Goal: Information Seeking & Learning: Learn about a topic

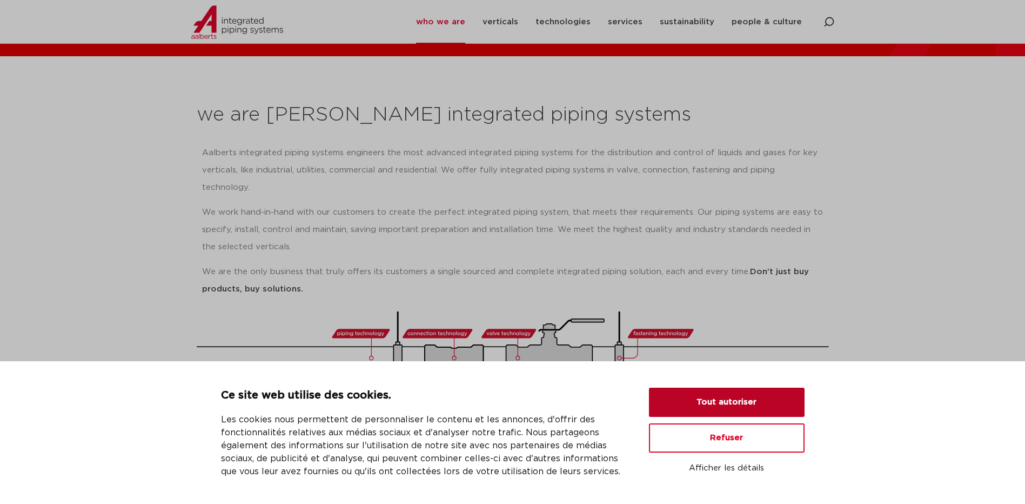
scroll to position [108, 0]
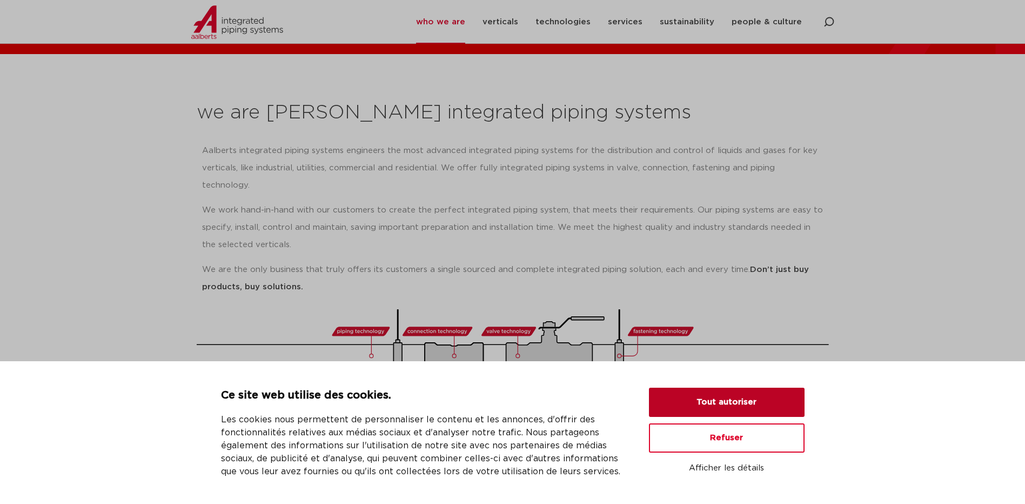
click at [769, 397] on button "Tout autoriser" at bounding box center [727, 402] width 156 height 29
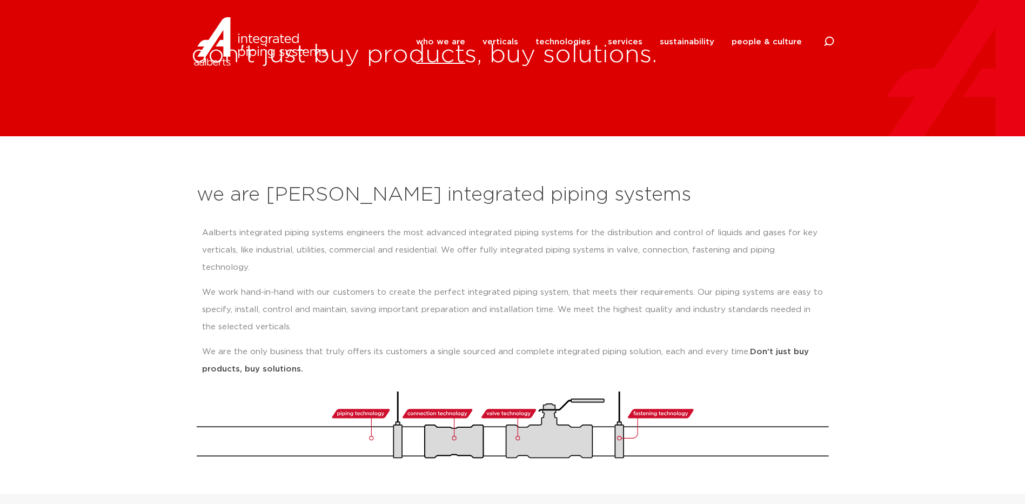
scroll to position [0, 0]
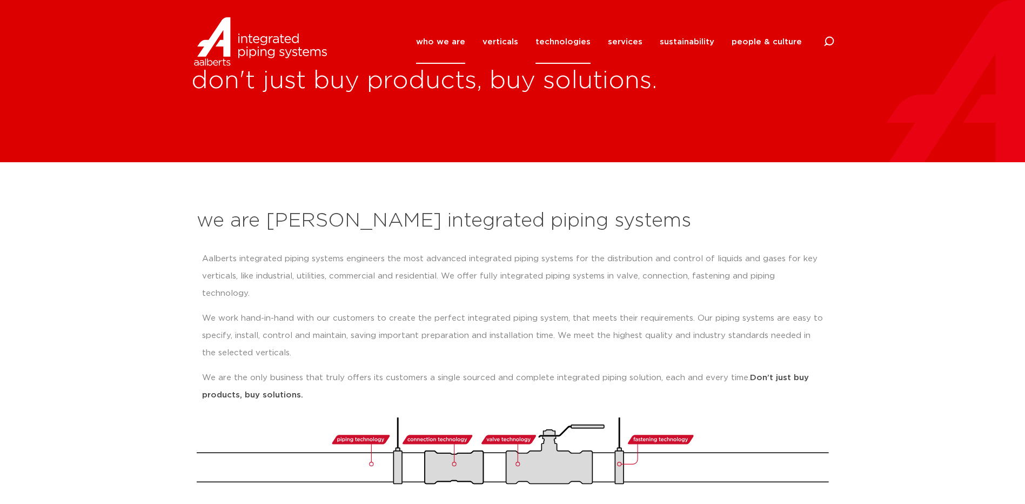
click at [558, 43] on link "technologies" at bounding box center [563, 42] width 55 height 44
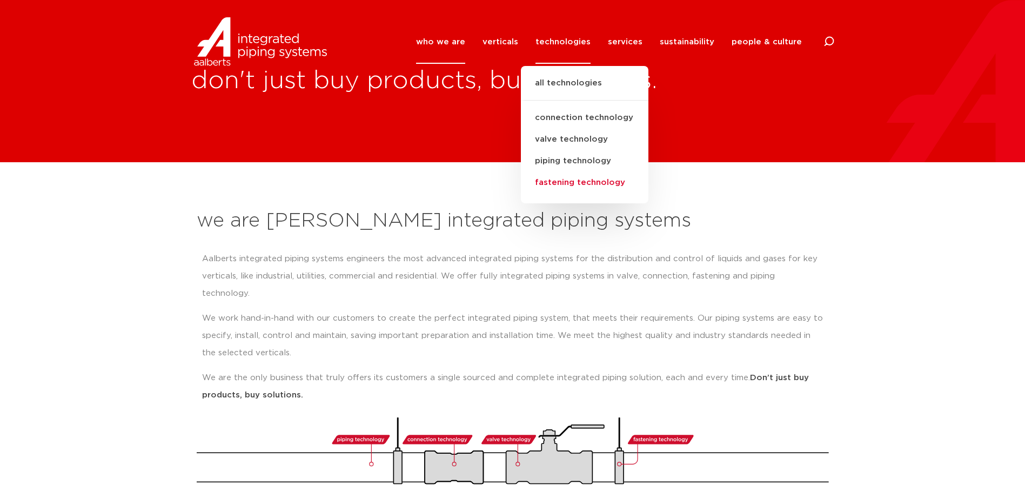
click at [577, 182] on link "fastening technology" at bounding box center [585, 183] width 128 height 22
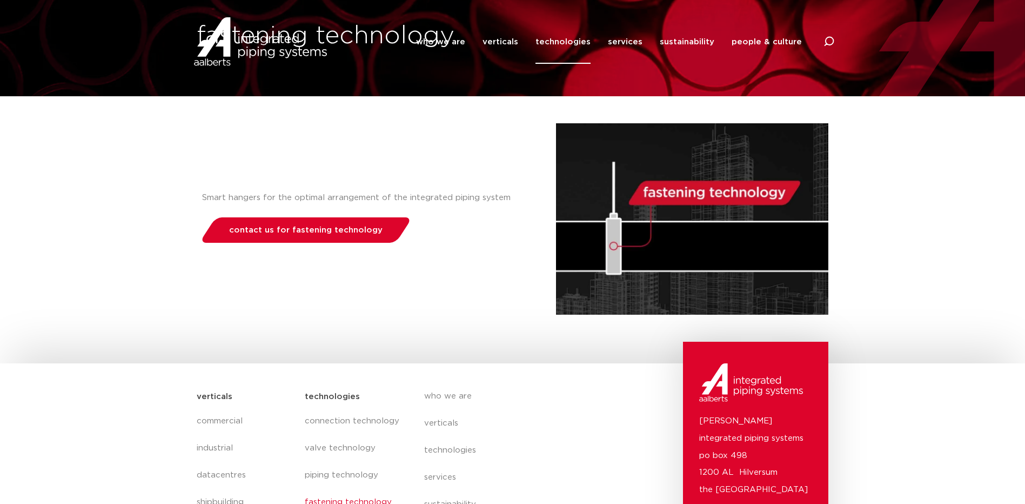
scroll to position [1, 0]
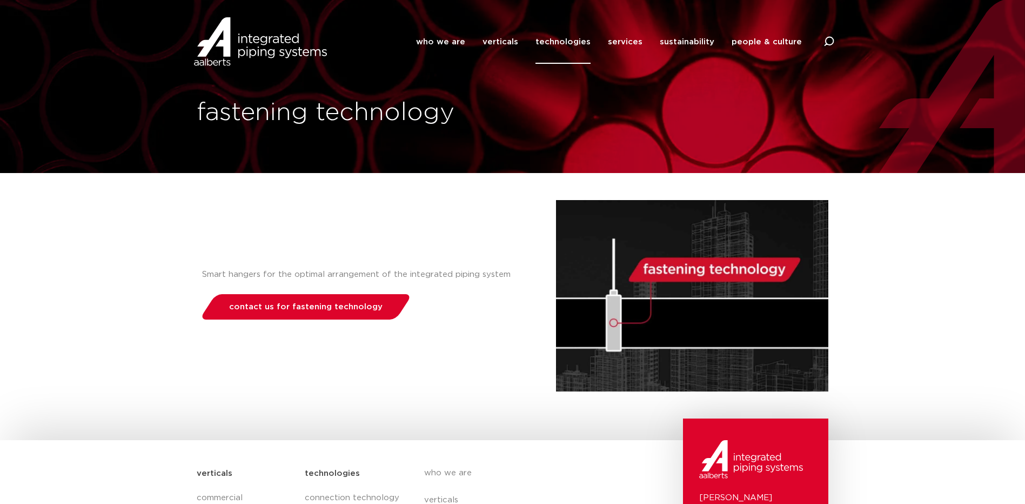
click at [578, 41] on link "technologies" at bounding box center [563, 42] width 55 height 44
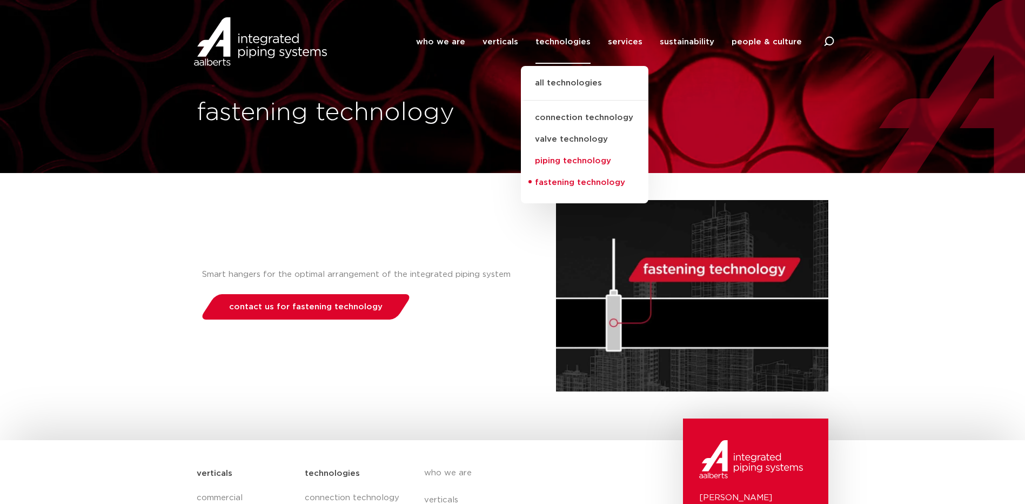
click at [588, 161] on link "piping technology" at bounding box center [585, 161] width 128 height 22
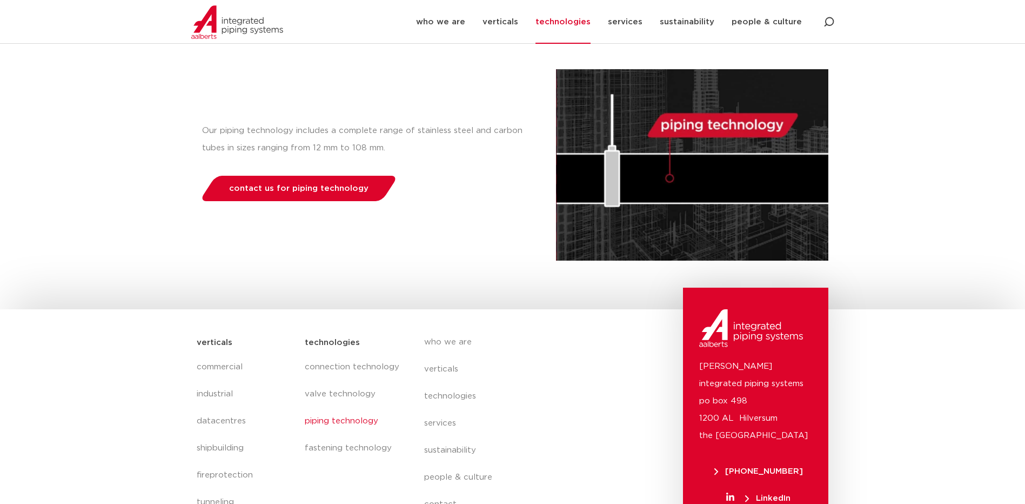
scroll to position [217, 0]
